Goal: Check status: Check status

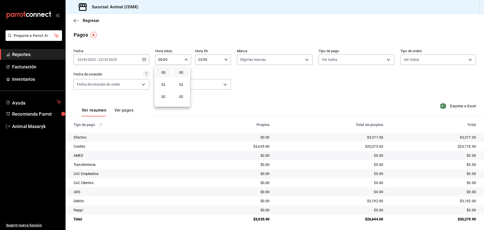
scroll to position [50, 0]
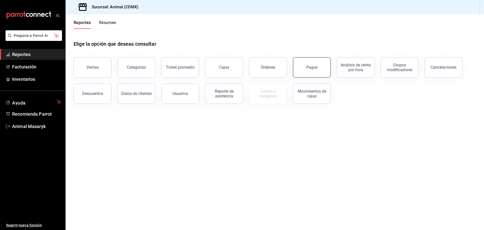
click at [315, 72] on button "Pagos" at bounding box center [312, 67] width 38 height 20
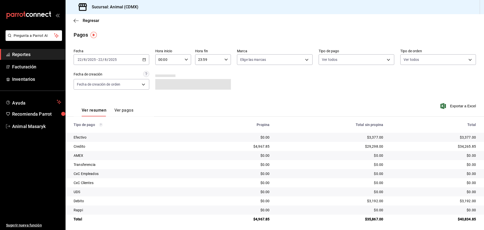
click at [141, 60] on div "2025-08-22 22 / 8 / 2025 - 2025-08-22 22 / 8 / 2025" at bounding box center [112, 59] width 76 height 11
click at [88, 76] on span "Hoy" at bounding box center [97, 74] width 39 height 5
click at [187, 61] on icon "button" at bounding box center [187, 60] width 4 height 4
click at [162, 84] on button "05" at bounding box center [164, 82] width 16 height 10
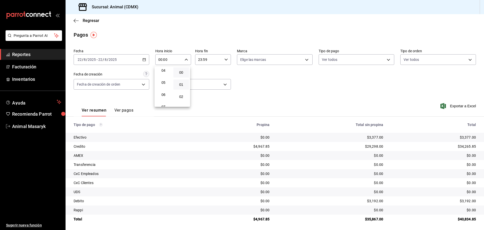
type input "05:00"
click at [221, 59] on div at bounding box center [242, 115] width 484 height 230
click at [258, 79] on div "Fecha 2025-08-22 22 / 8 / 2025 - 2025-08-22 22 / 8 / 2025 Hora inicio 05:00 Hor…" at bounding box center [275, 71] width 402 height 49
click at [276, 88] on div "Fecha 2025-08-22 22 / 8 / 2025 - 2025-08-22 22 / 8 / 2025 Hora inicio 05:00 Hor…" at bounding box center [275, 71] width 402 height 49
